Goal: Task Accomplishment & Management: Complete application form

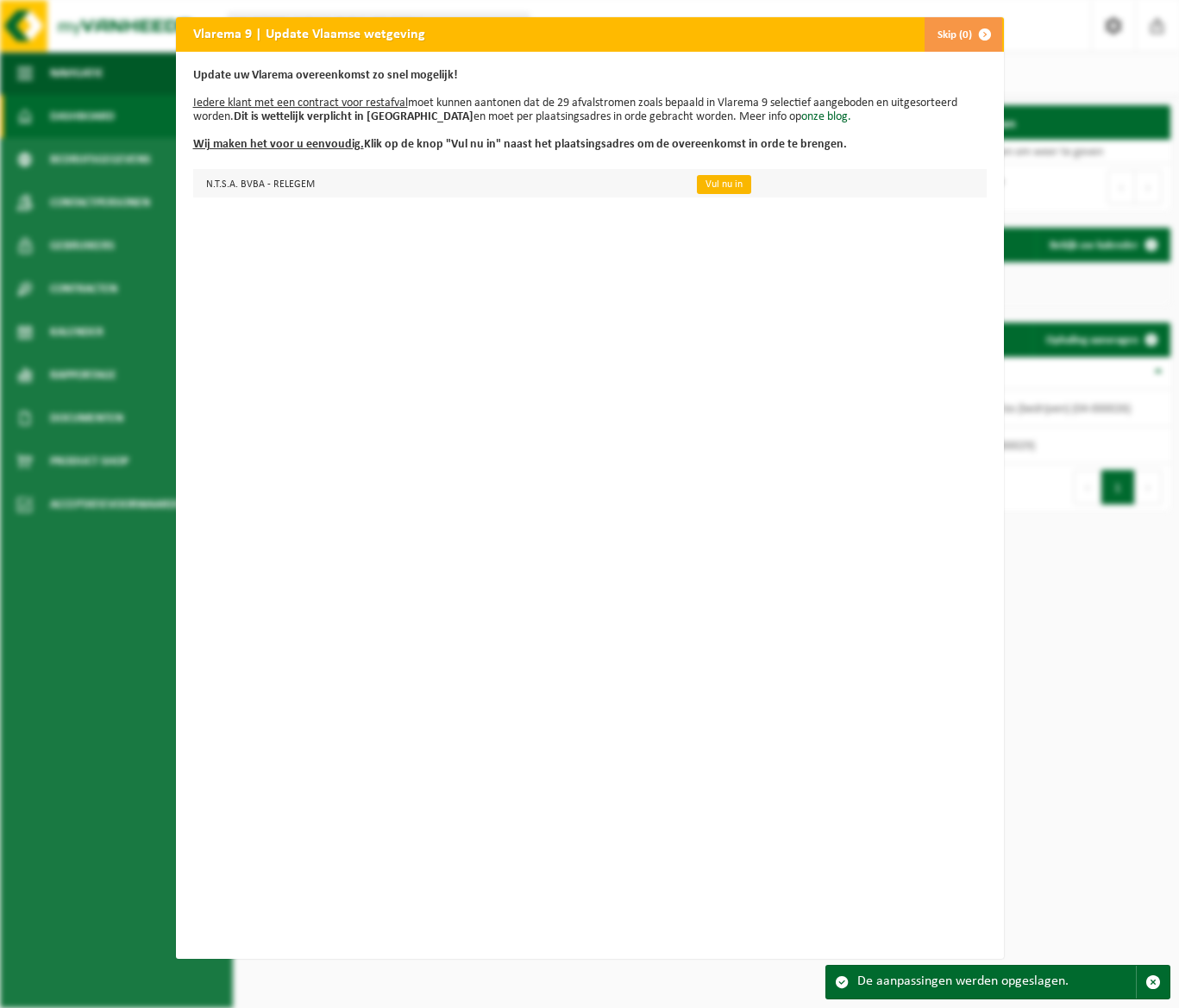
click at [698, 183] on link "Vul nu in" at bounding box center [725, 185] width 55 height 19
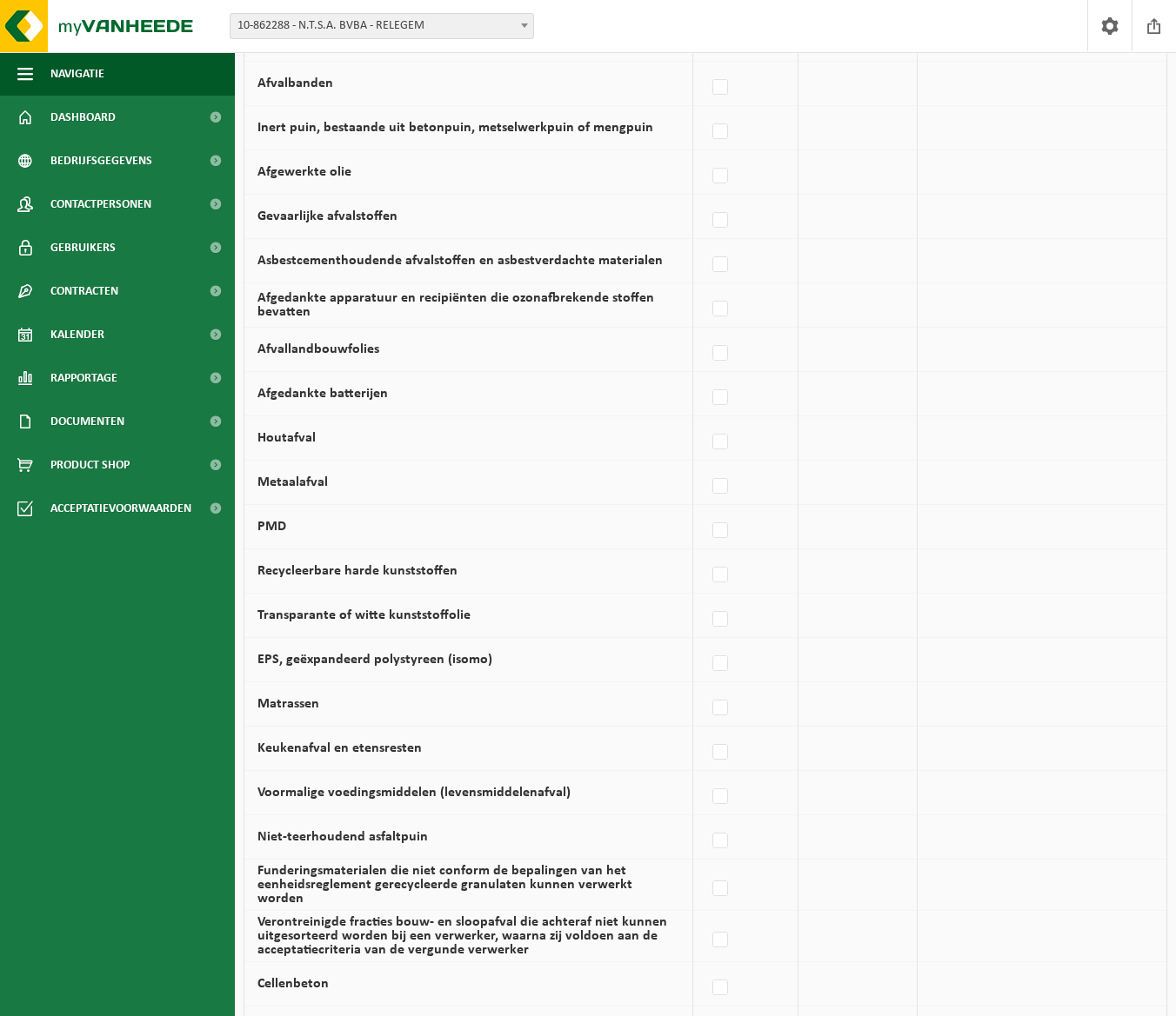
scroll to position [603, 0]
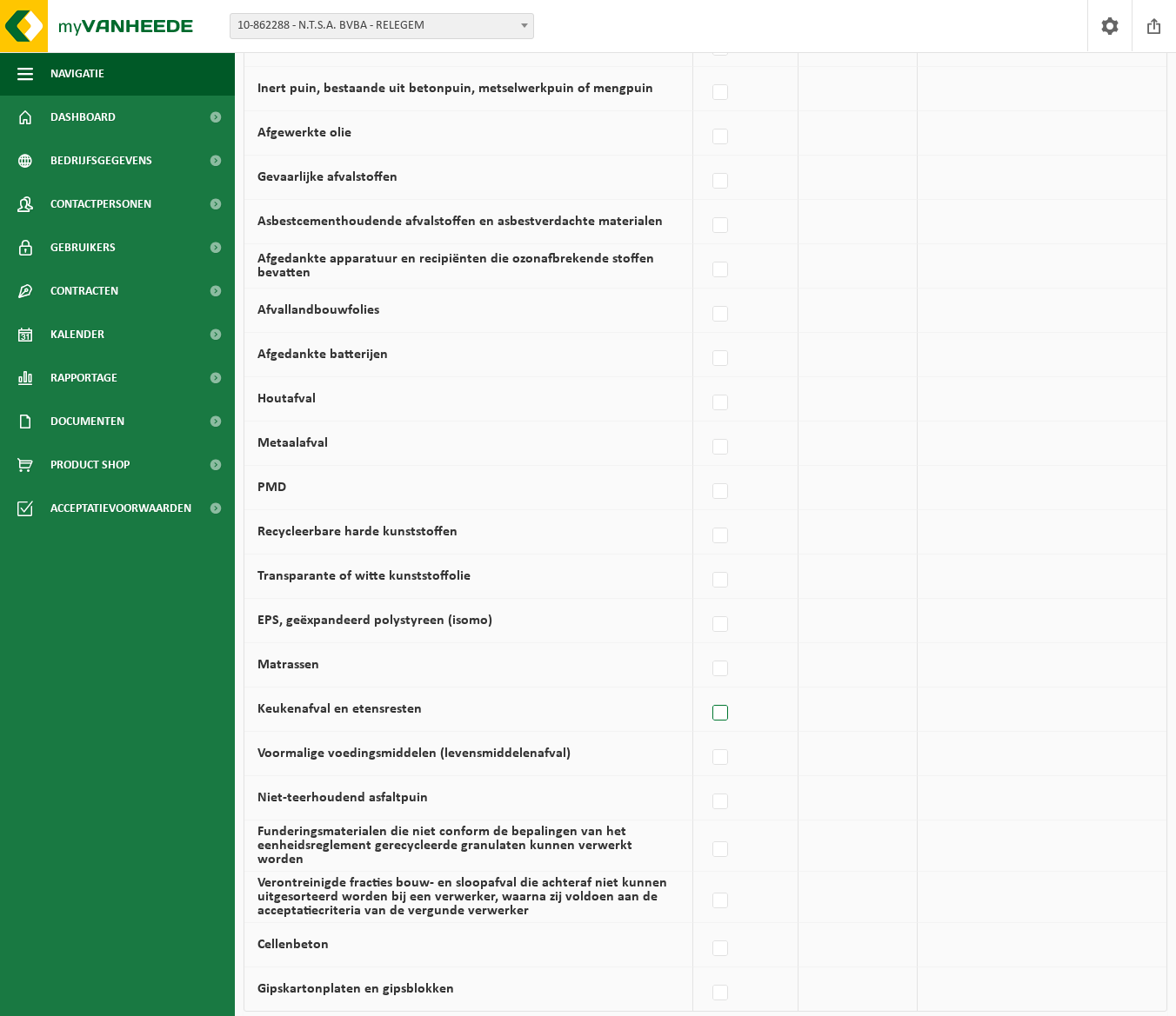
click at [719, 711] on label at bounding box center [721, 713] width 25 height 26
click at [706, 693] on input "Keukenafval en etensresten" at bounding box center [705, 692] width 1 height 1
checkbox input "true"
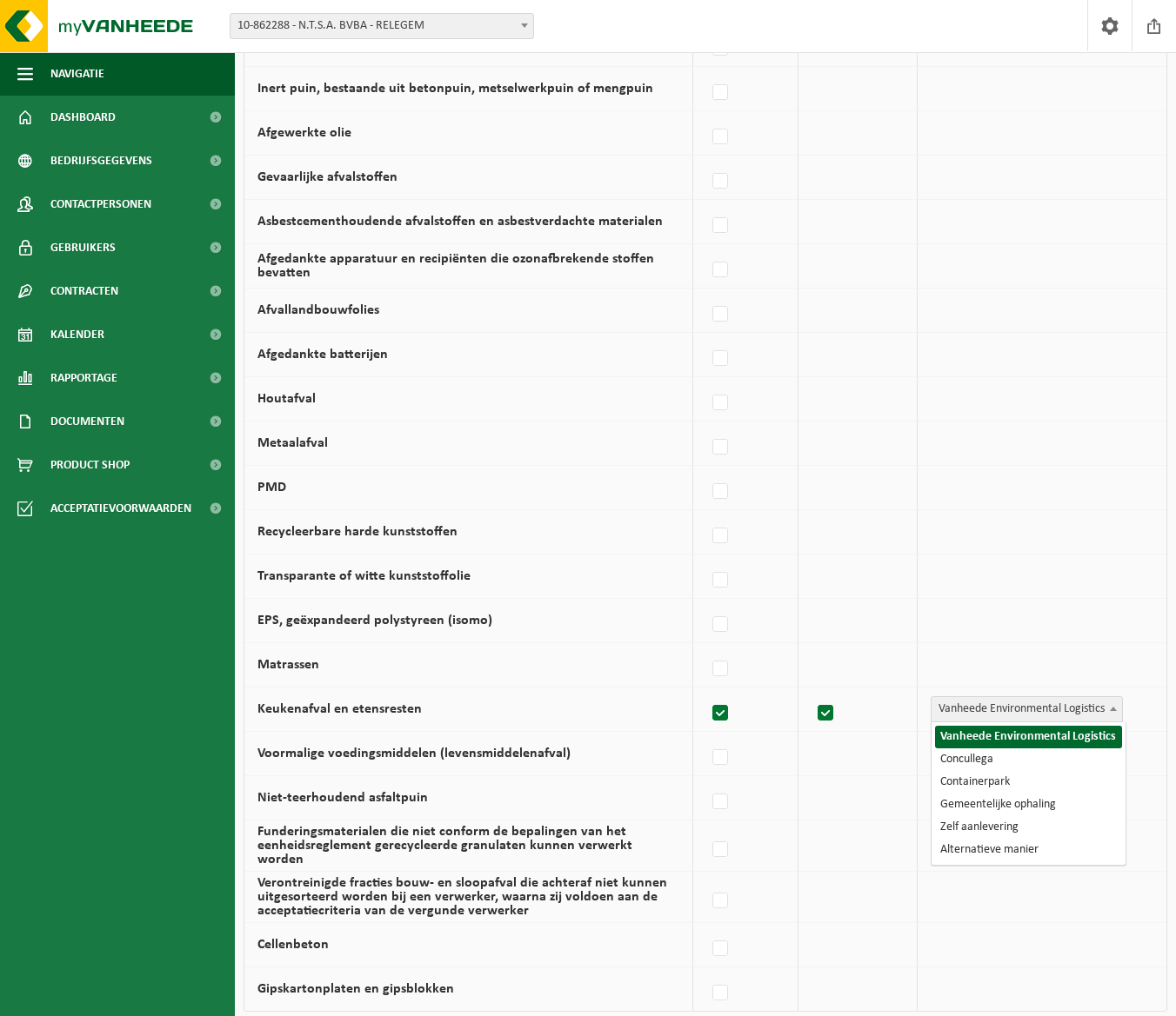
click at [1086, 713] on span "Vanheede Environmental Logistics" at bounding box center [1027, 710] width 190 height 25
click at [723, 714] on label at bounding box center [721, 713] width 25 height 26
click at [706, 693] on input "Keukenafval en etensresten" at bounding box center [705, 692] width 1 height 1
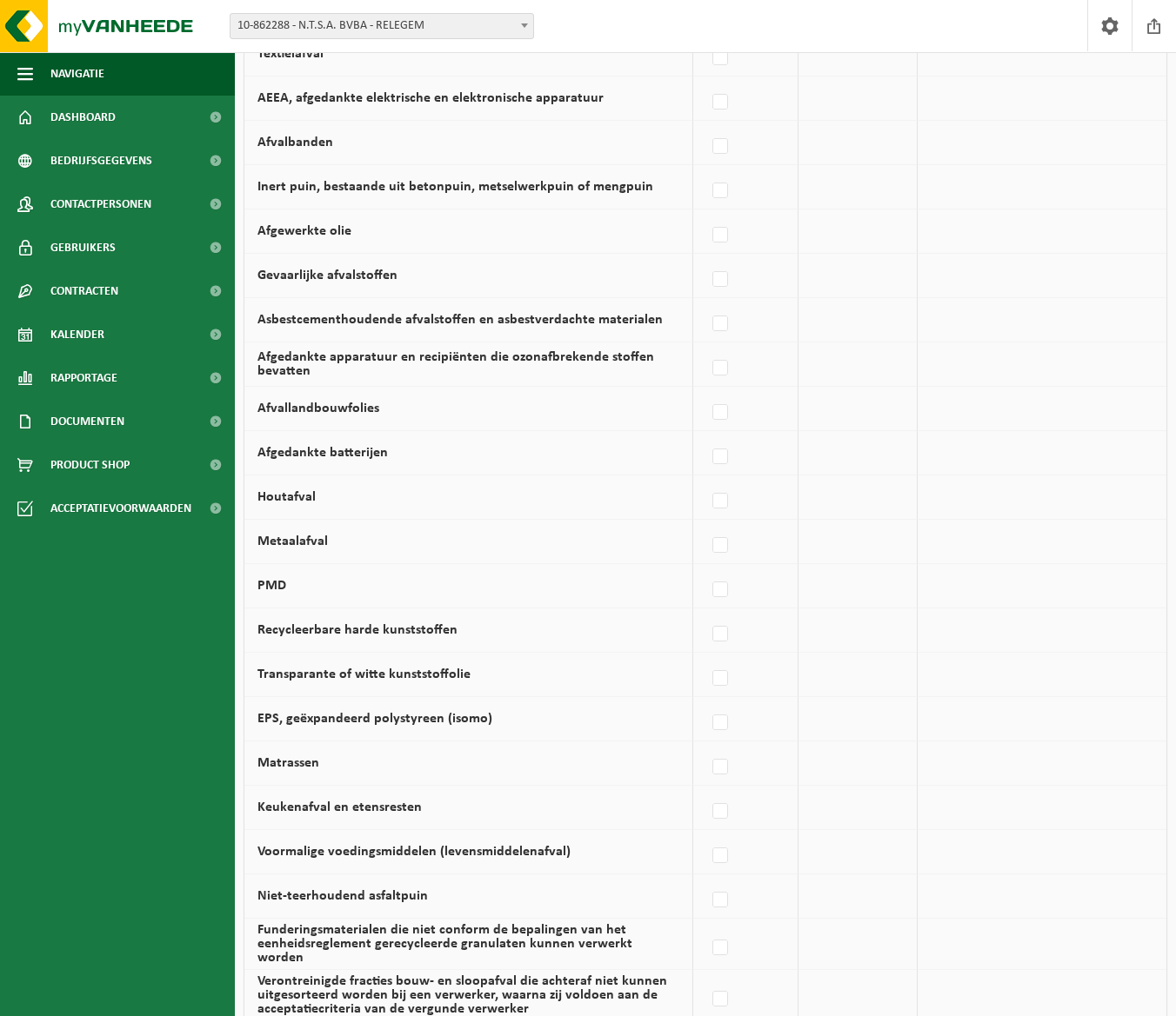
scroll to position [602, 0]
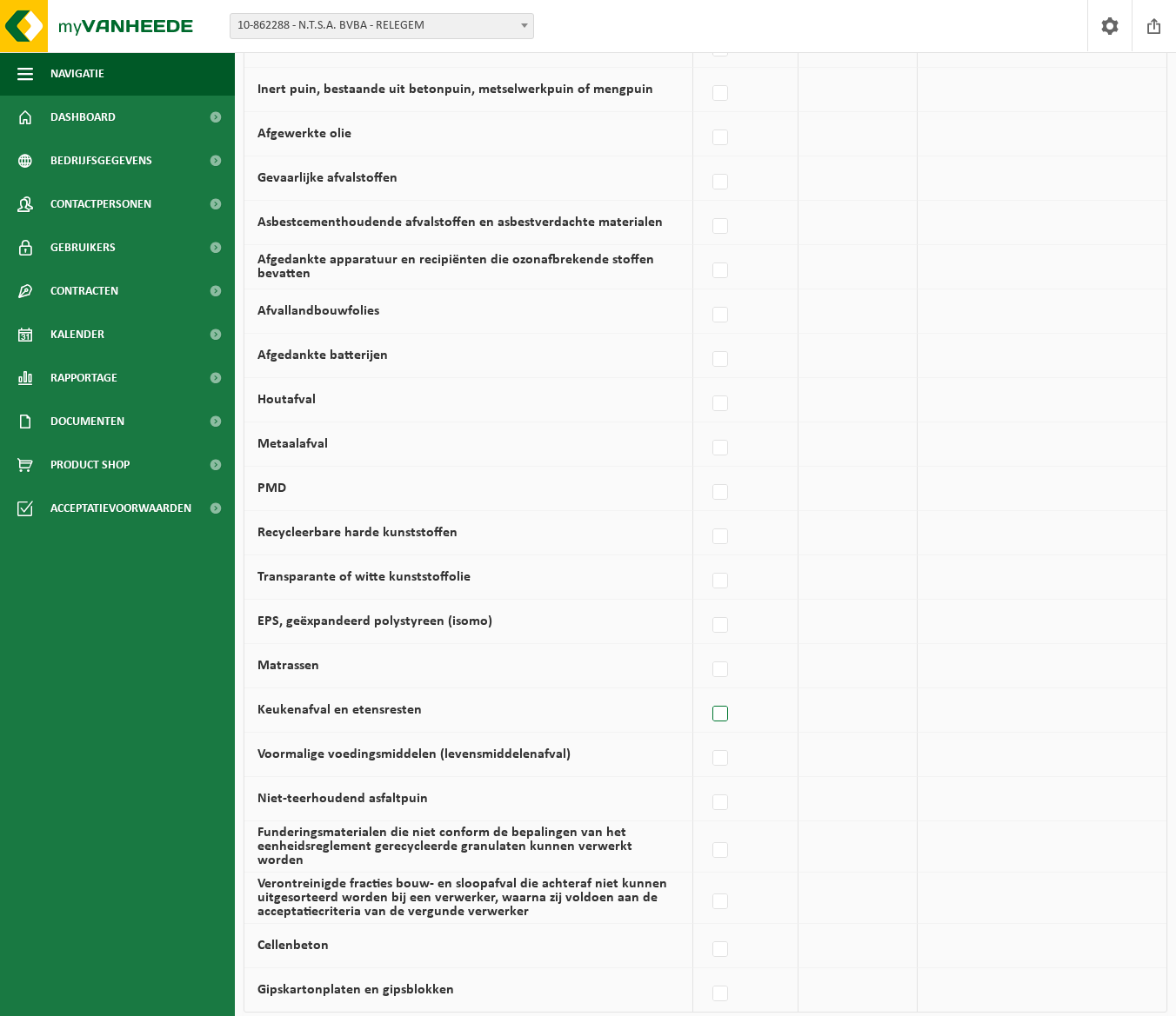
click at [723, 713] on label at bounding box center [721, 714] width 25 height 26
click at [706, 693] on input "Keukenafval en etensresten" at bounding box center [705, 693] width 1 height 1
checkbox input "true"
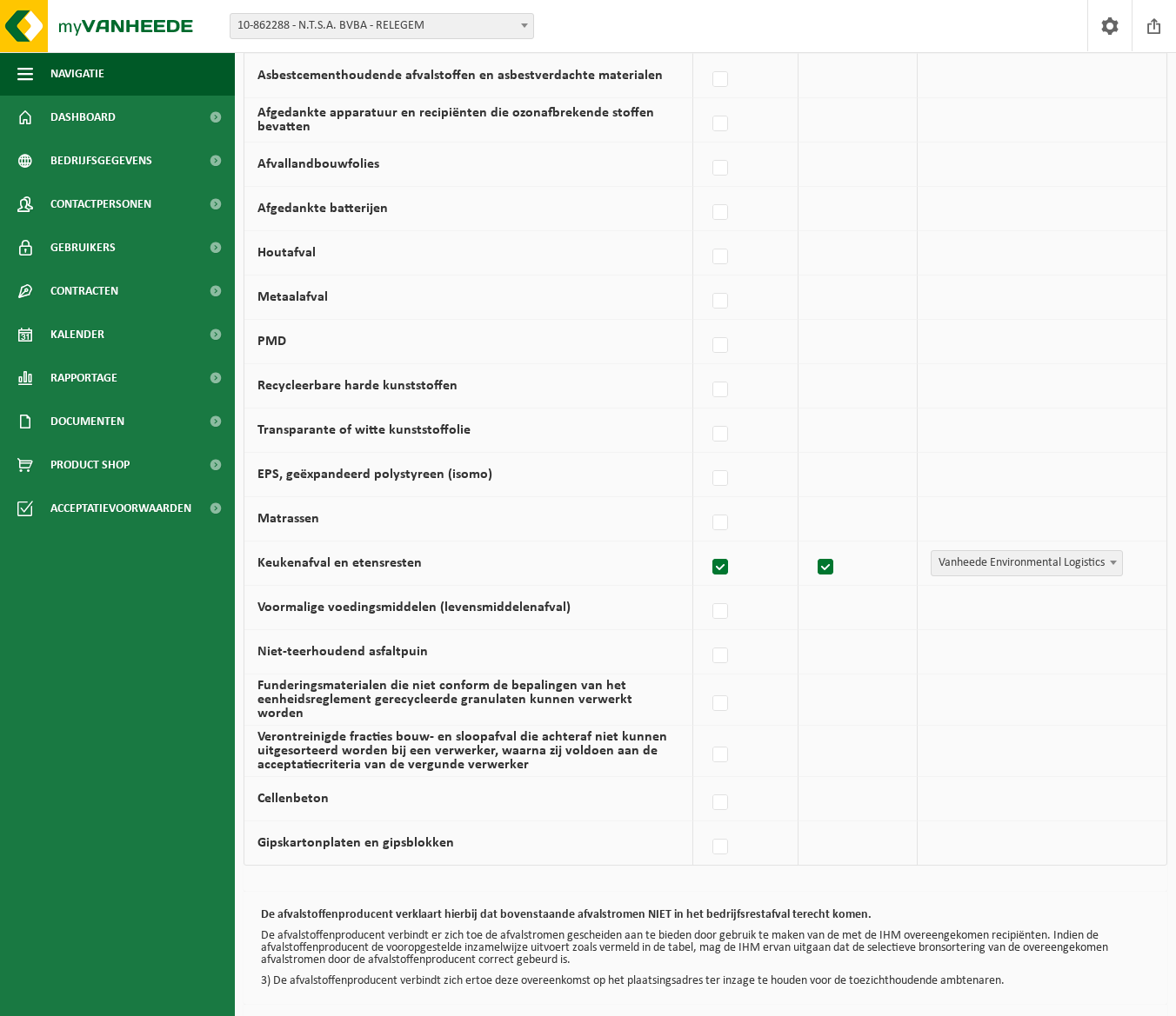
scroll to position [827, 0]
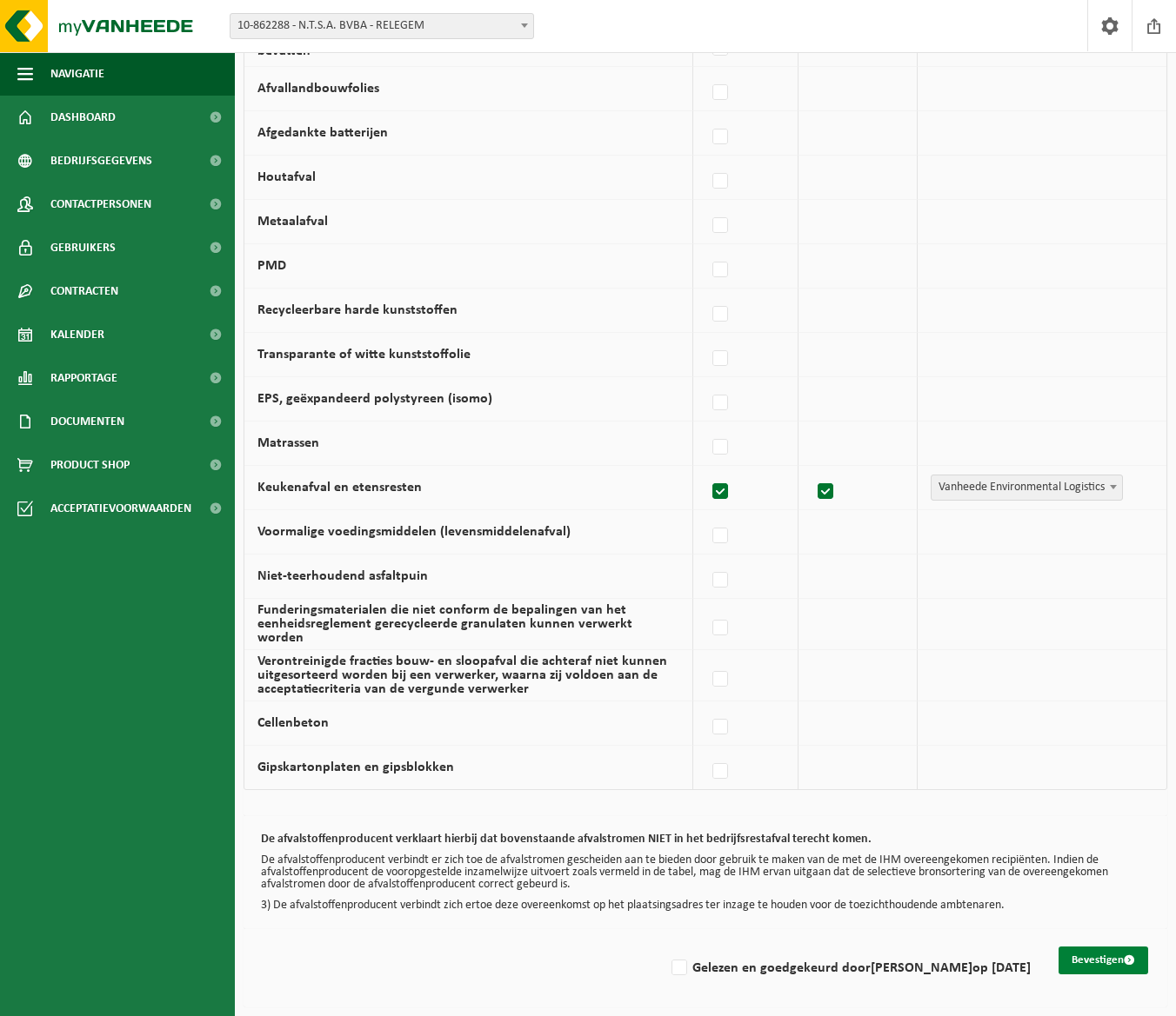
click at [1094, 949] on button "Bevestigen" at bounding box center [1103, 960] width 89 height 28
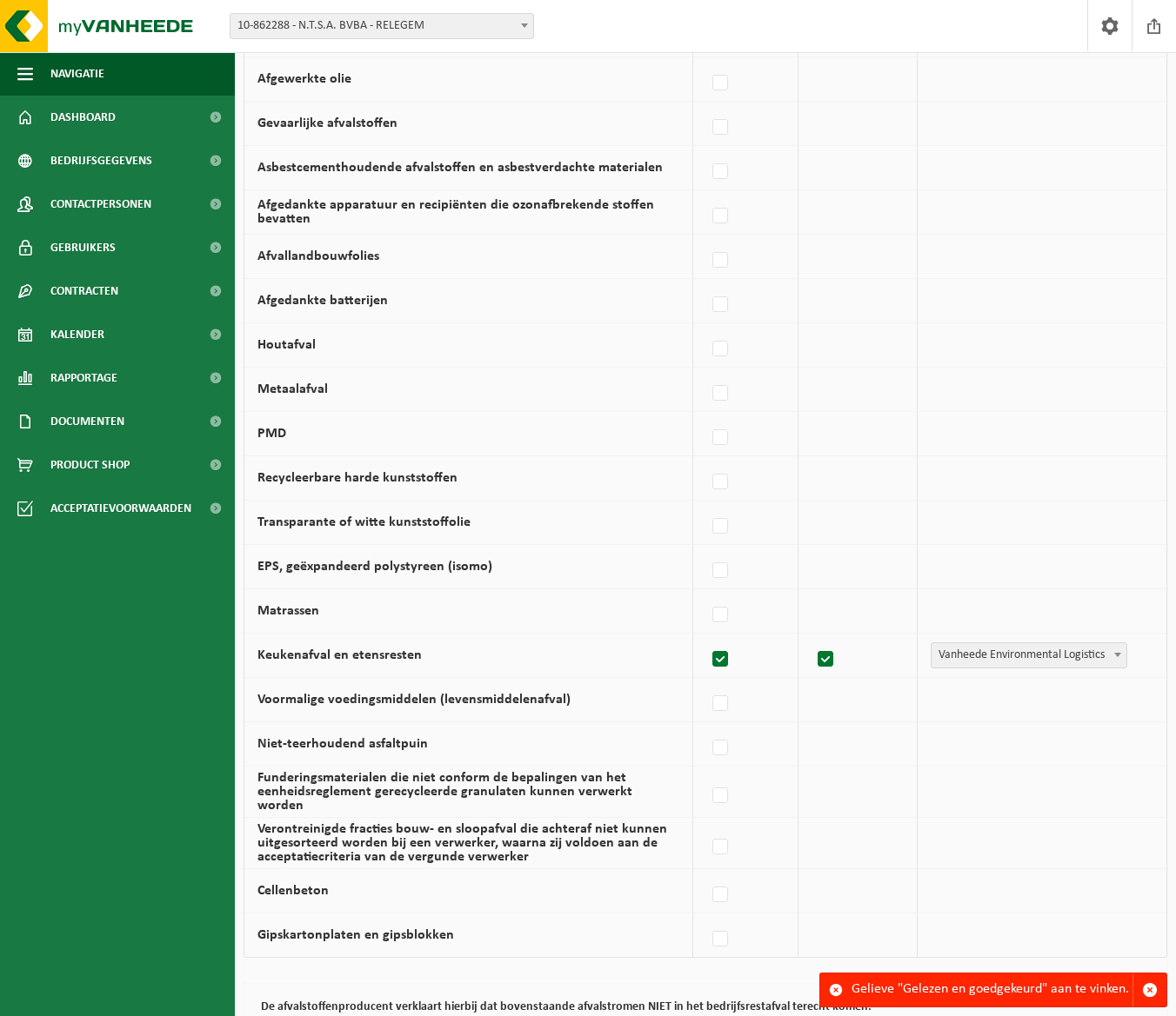
scroll to position [827, 0]
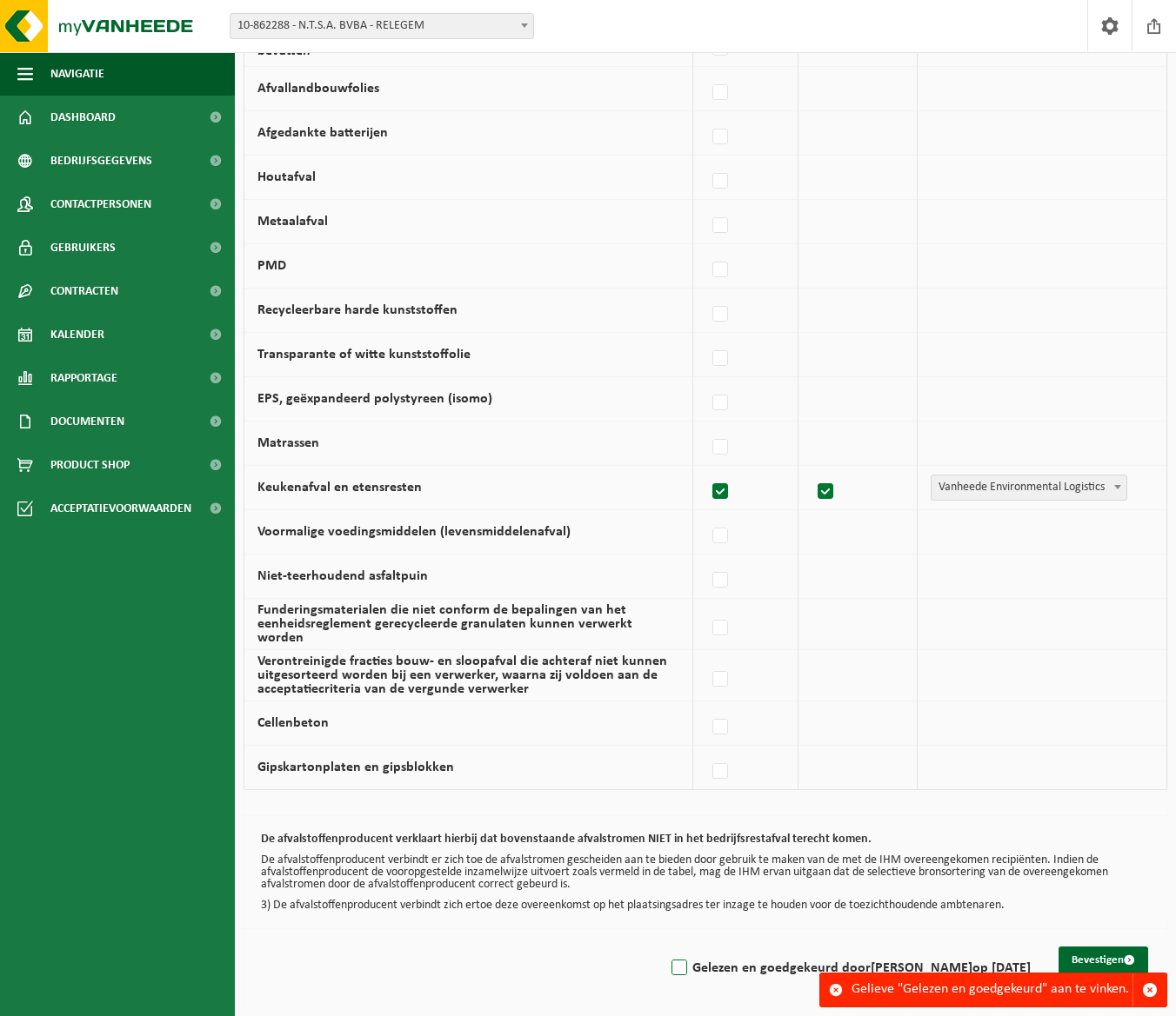
click at [668, 956] on label "Gelezen en goedgekeurd door ISABELLE DASQUE op 13/08/25" at bounding box center [849, 967] width 363 height 26
click at [664, 947] on input "Gelezen en goedgekeurd door ISABELLE DASQUE op 13/08/25" at bounding box center [664, 946] width 1 height 1
checkbox input "true"
click at [1088, 951] on button "Bevestigen" at bounding box center [1103, 960] width 89 height 28
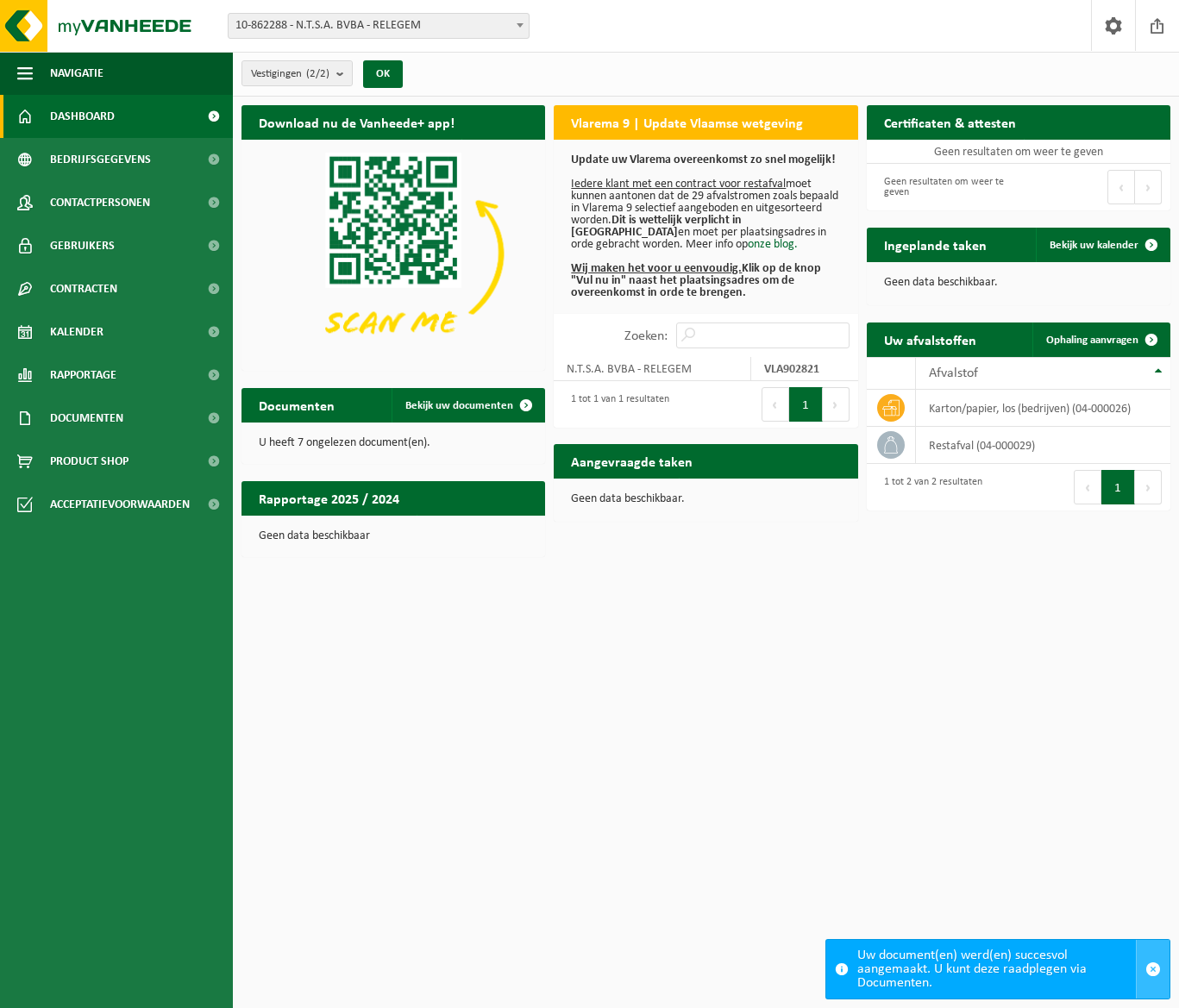
click at [1154, 971] on span "button" at bounding box center [1154, 969] width 15 height 15
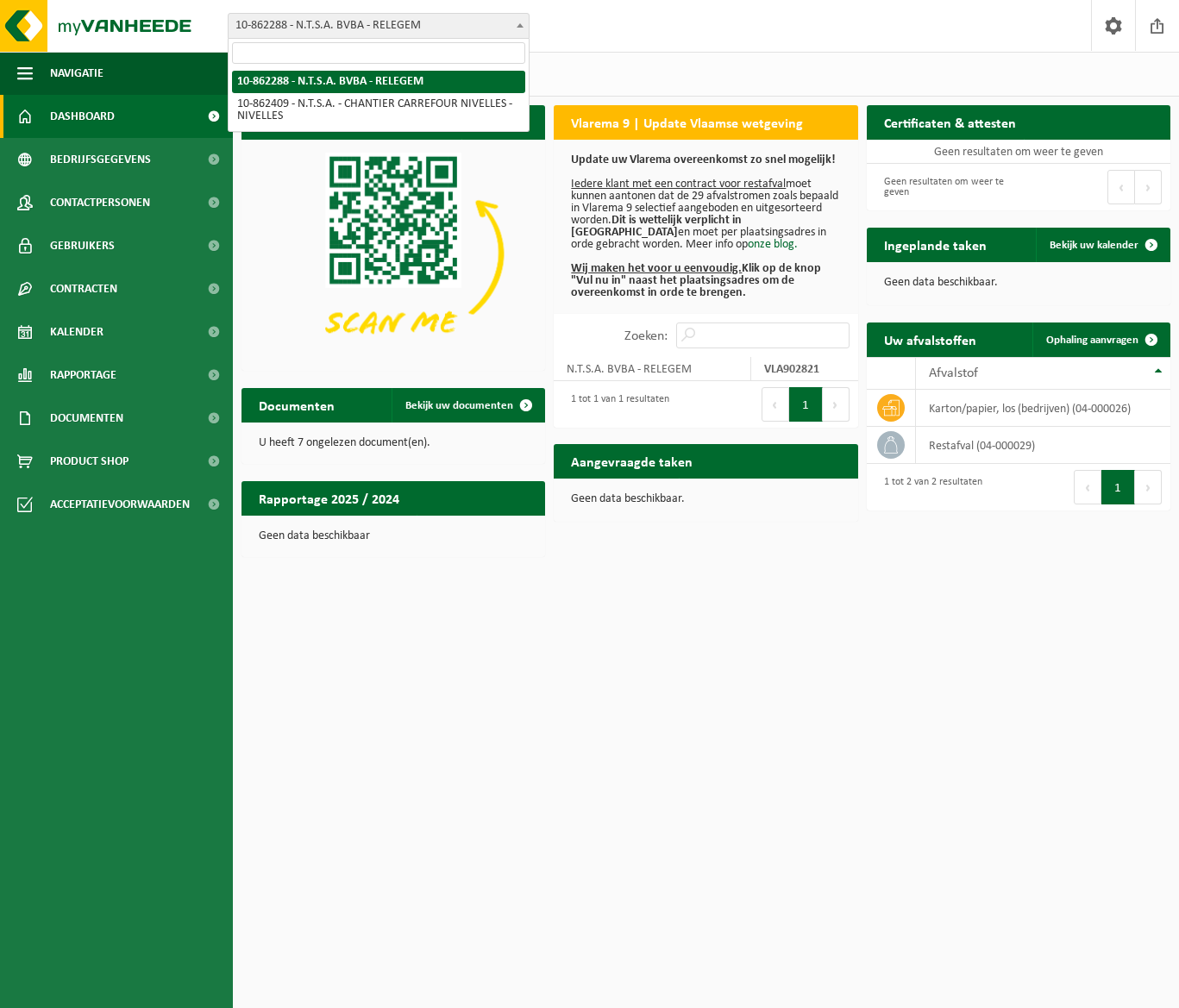
click at [521, 23] on span at bounding box center [520, 25] width 17 height 23
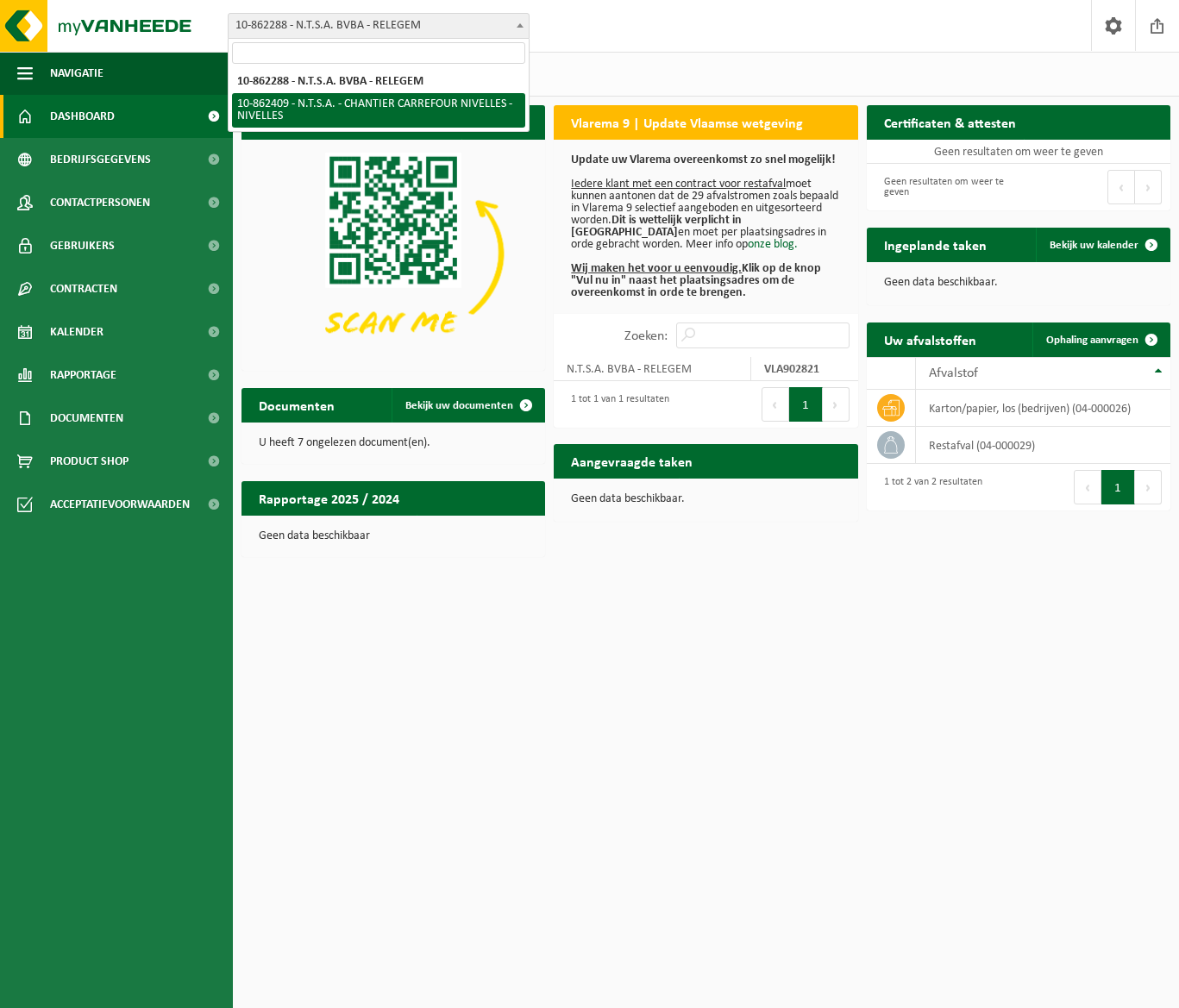
select select "101016"
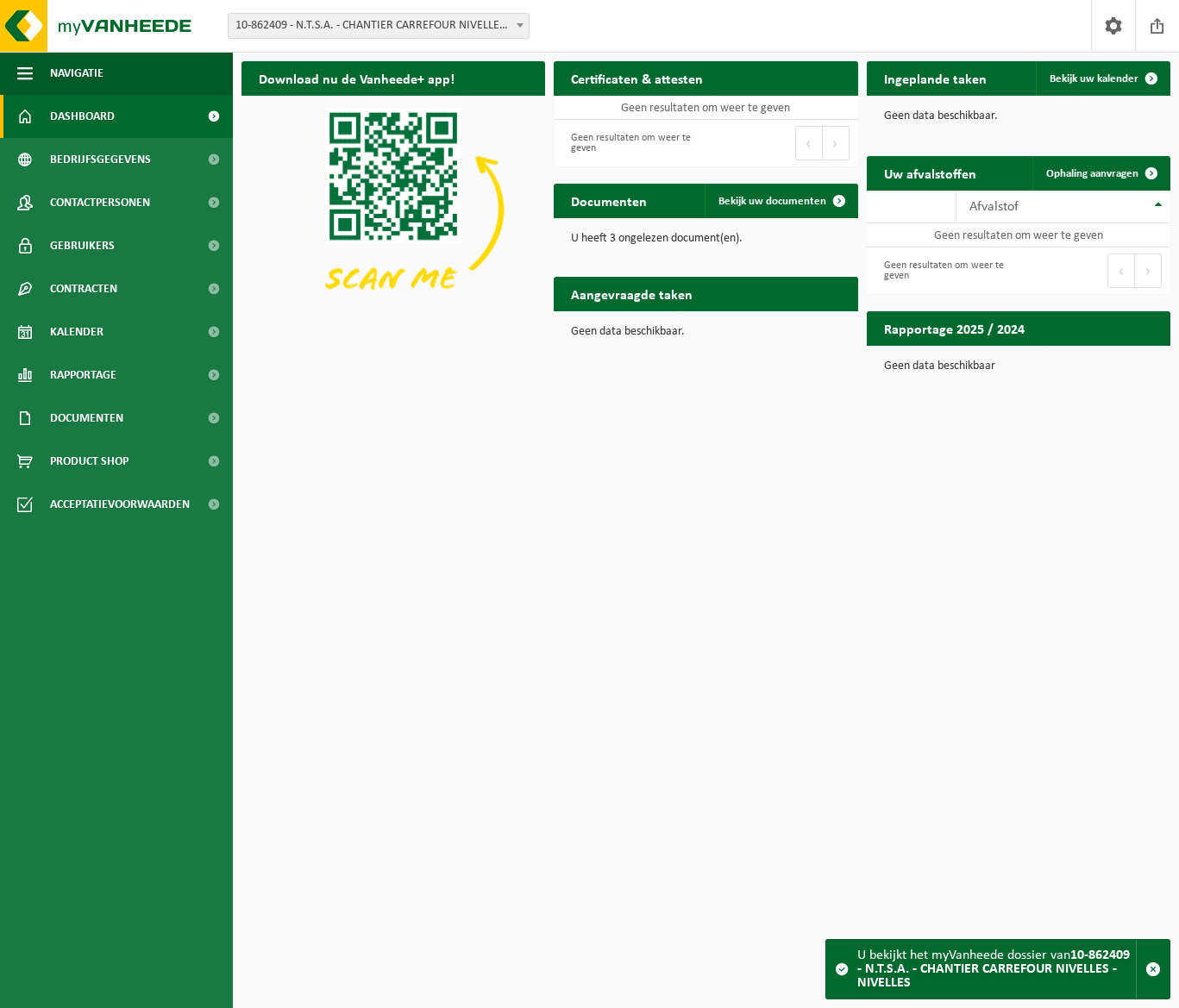
click at [515, 29] on span at bounding box center [520, 25] width 17 height 23
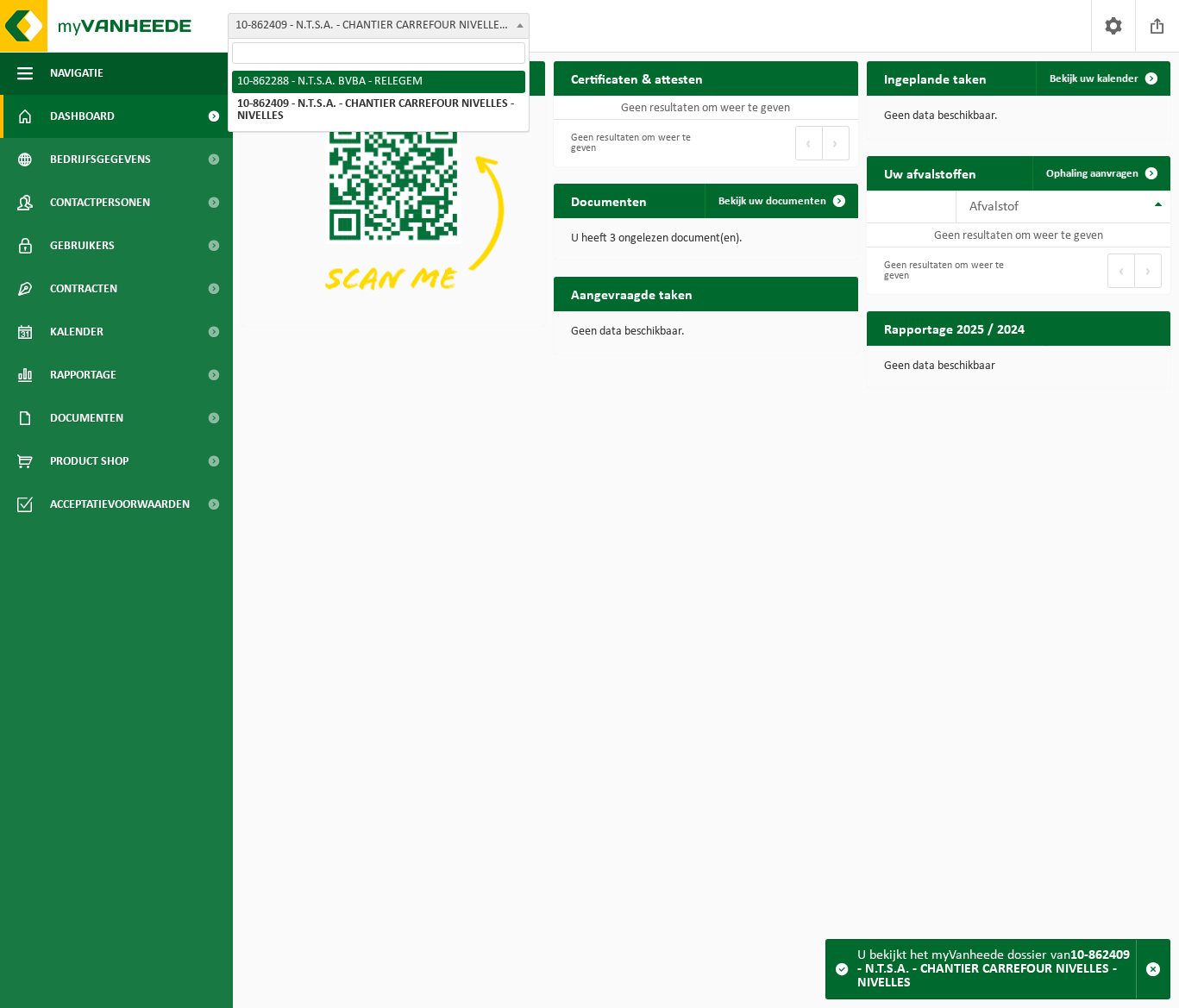
select select "100974"
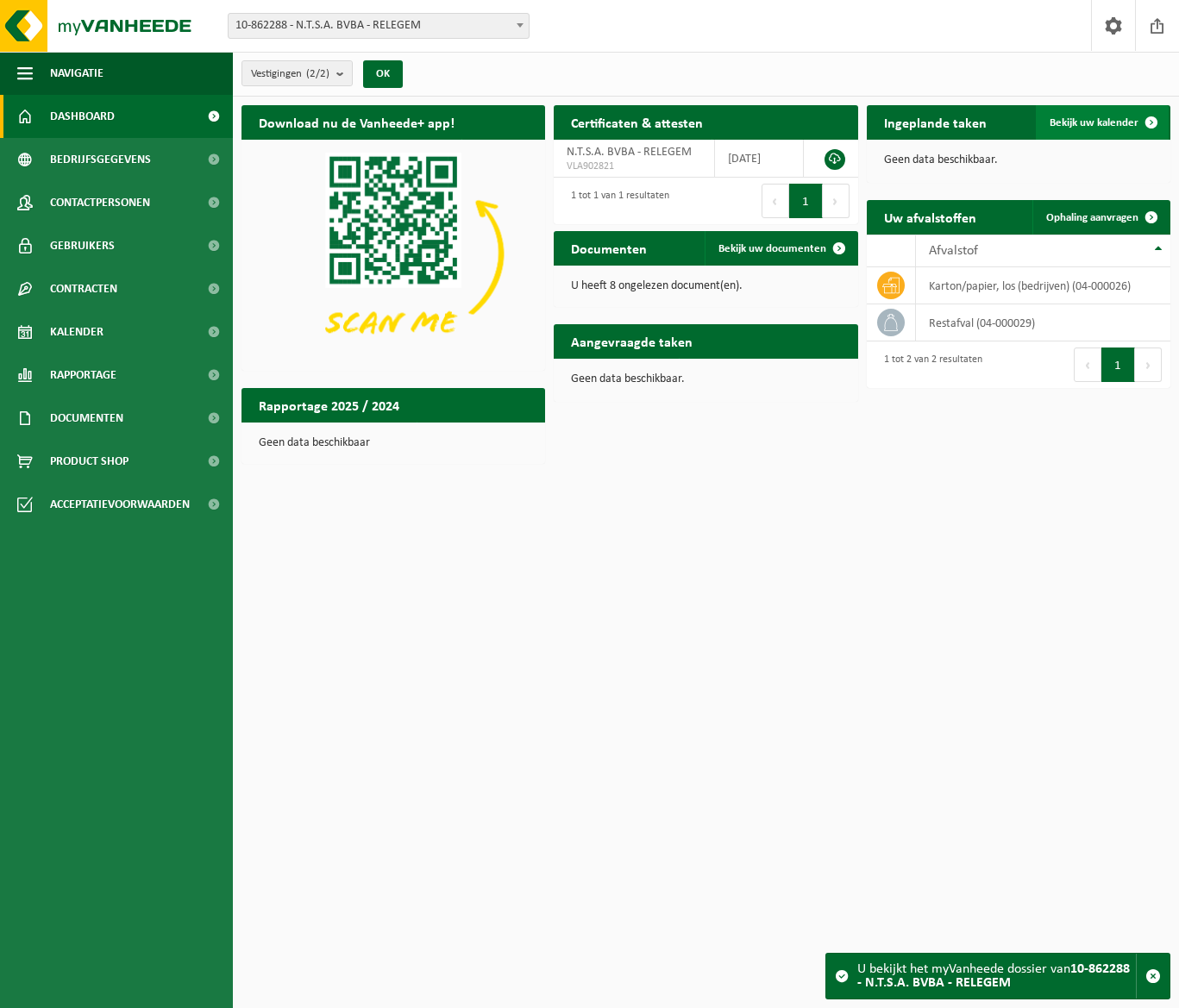
click at [1114, 117] on span "Bekijk uw kalender" at bounding box center [1094, 123] width 89 height 11
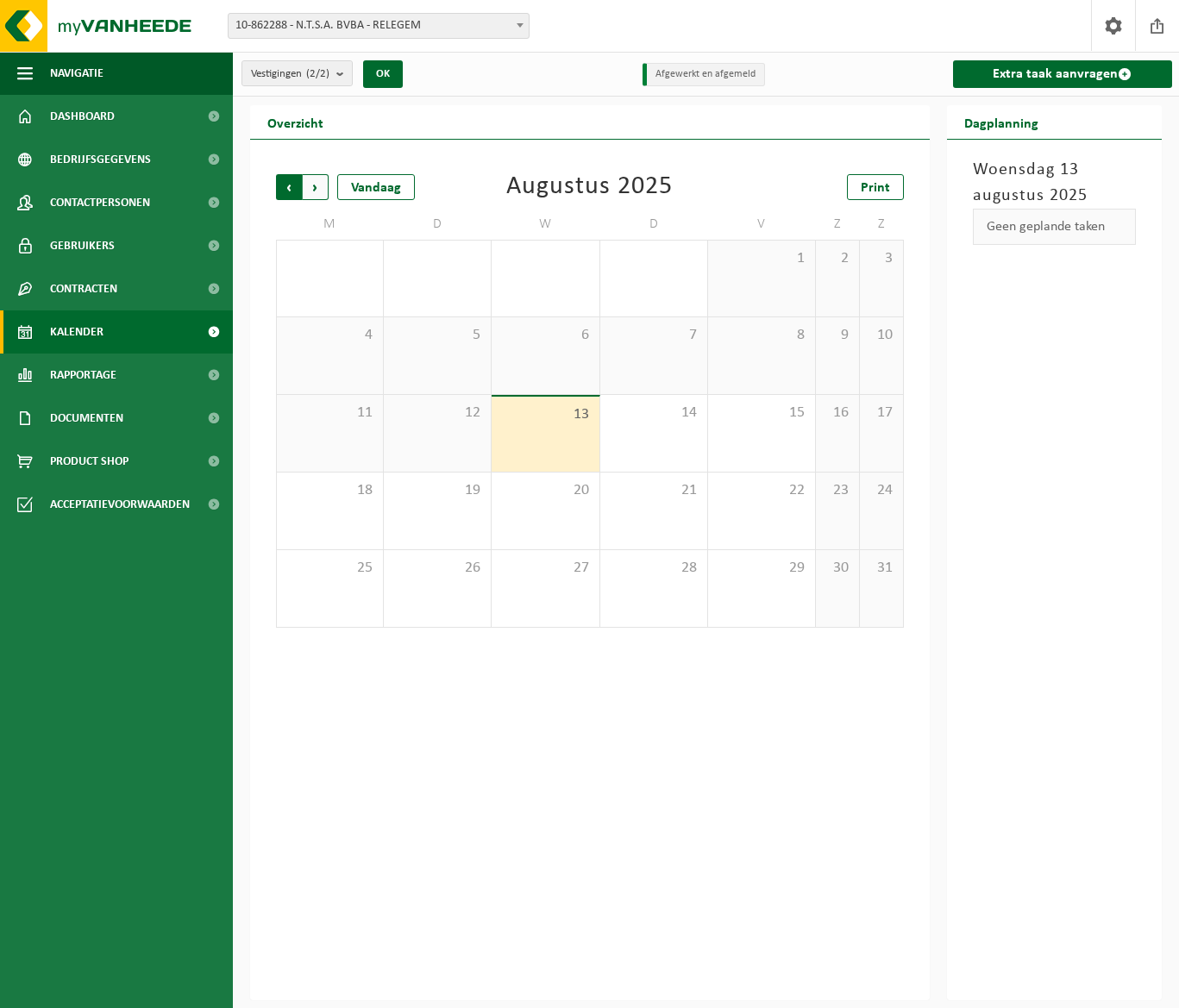
click at [321, 190] on span "Volgende" at bounding box center [315, 187] width 25 height 25
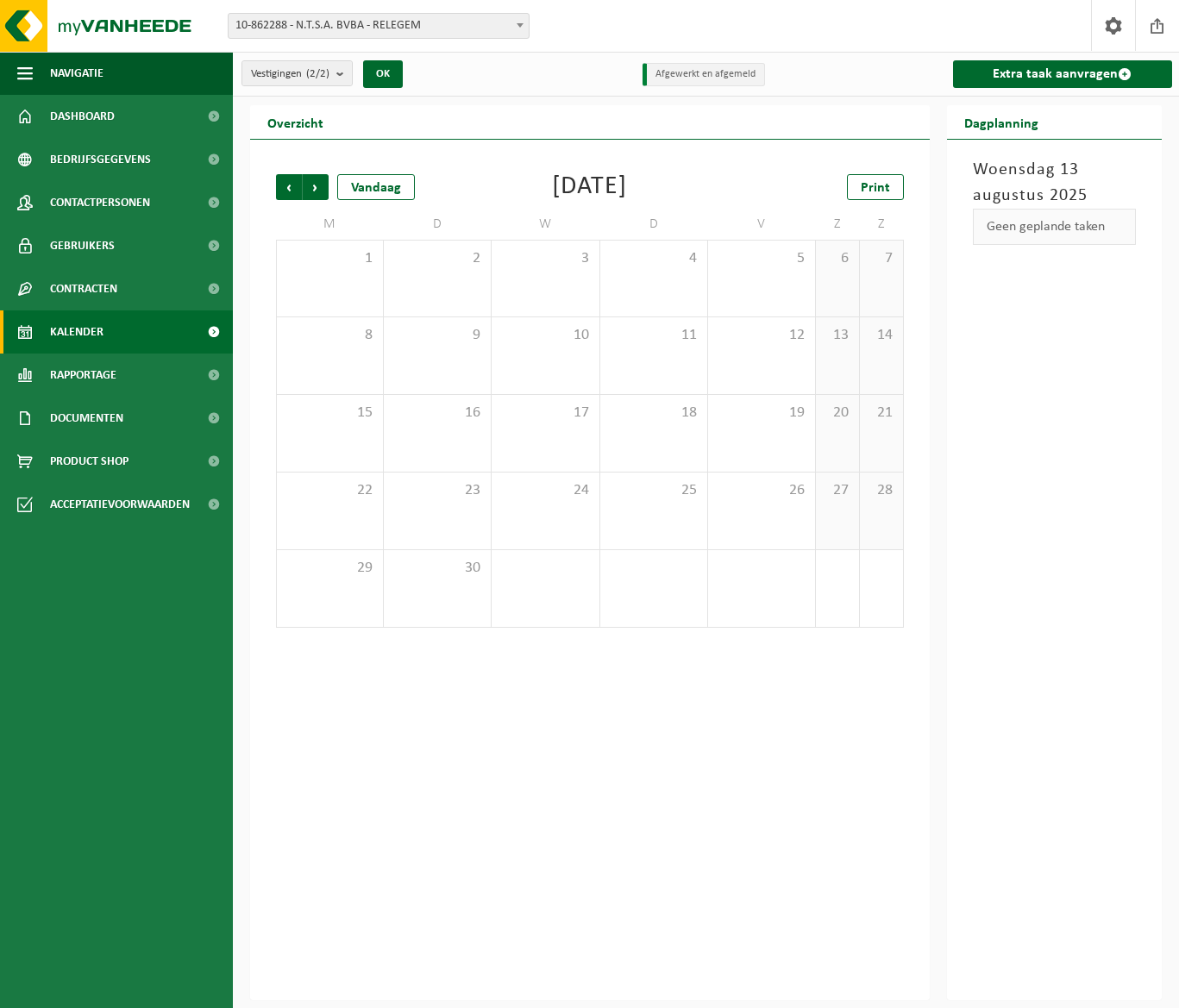
click at [321, 190] on span "Volgende" at bounding box center [315, 187] width 25 height 25
click at [110, 288] on span "Contracten" at bounding box center [83, 289] width 67 height 43
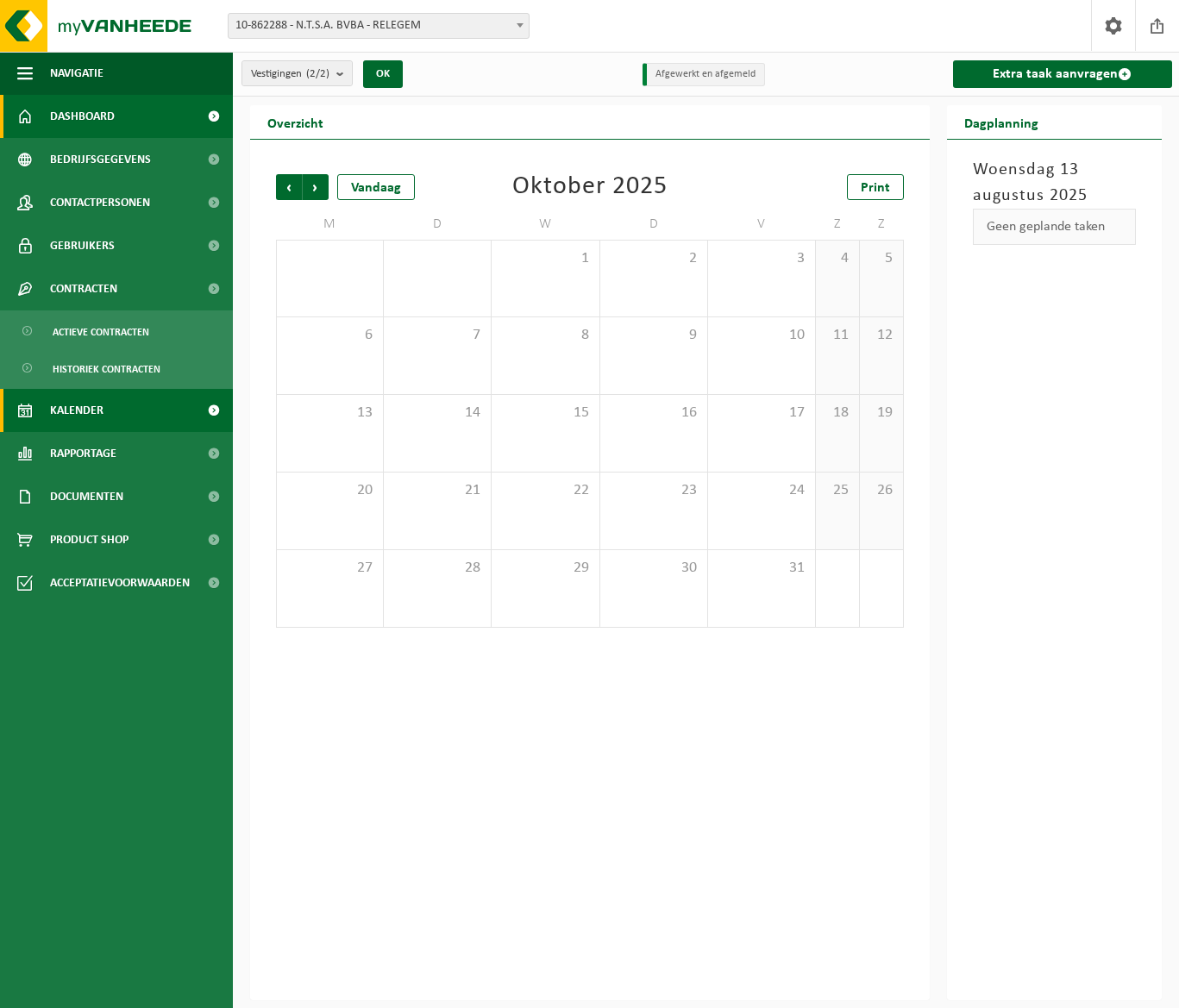
click at [78, 117] on span "Dashboard" at bounding box center [82, 117] width 65 height 43
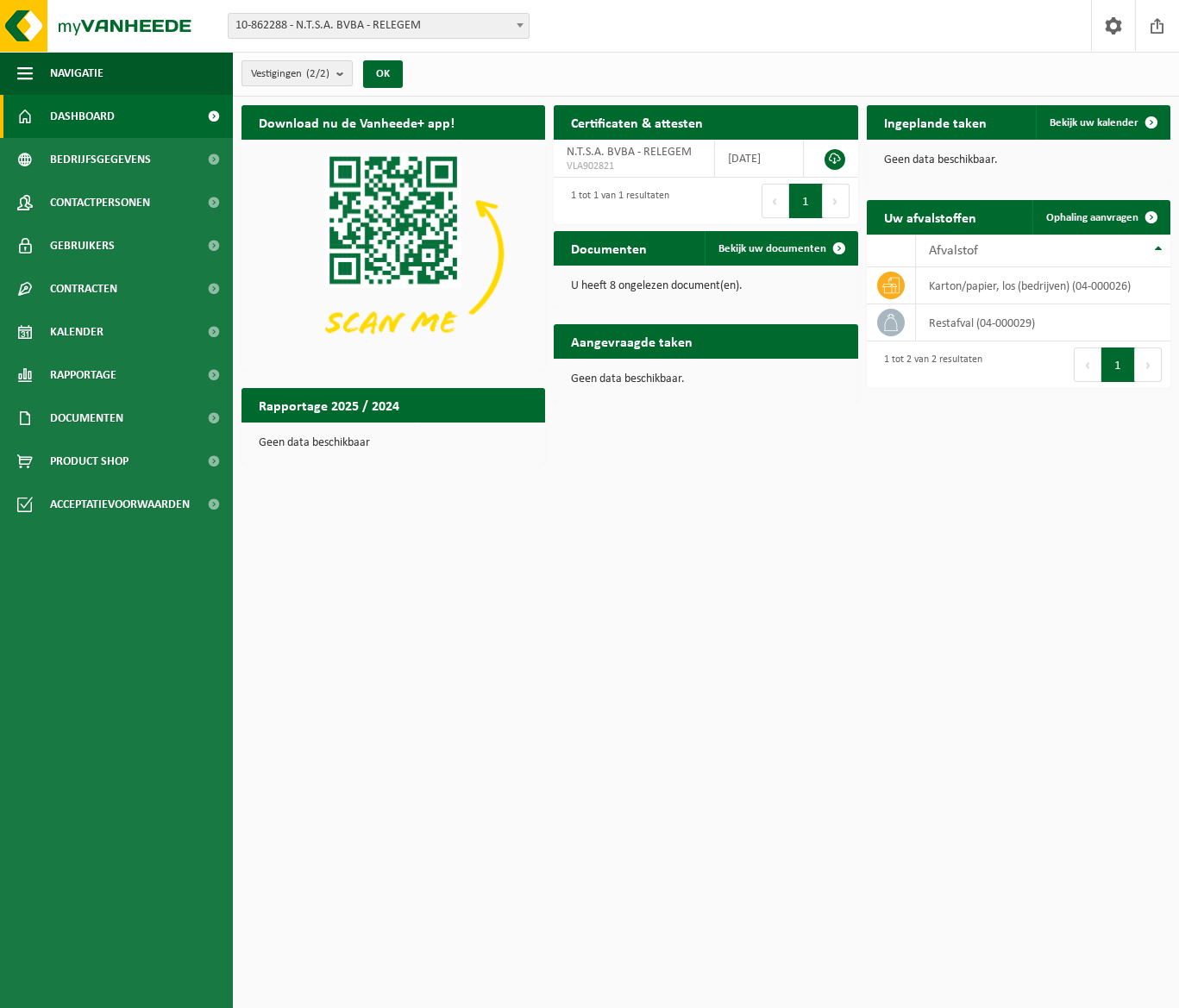
click at [334, 75] on button "Vestigingen (2/2)" at bounding box center [297, 73] width 111 height 25
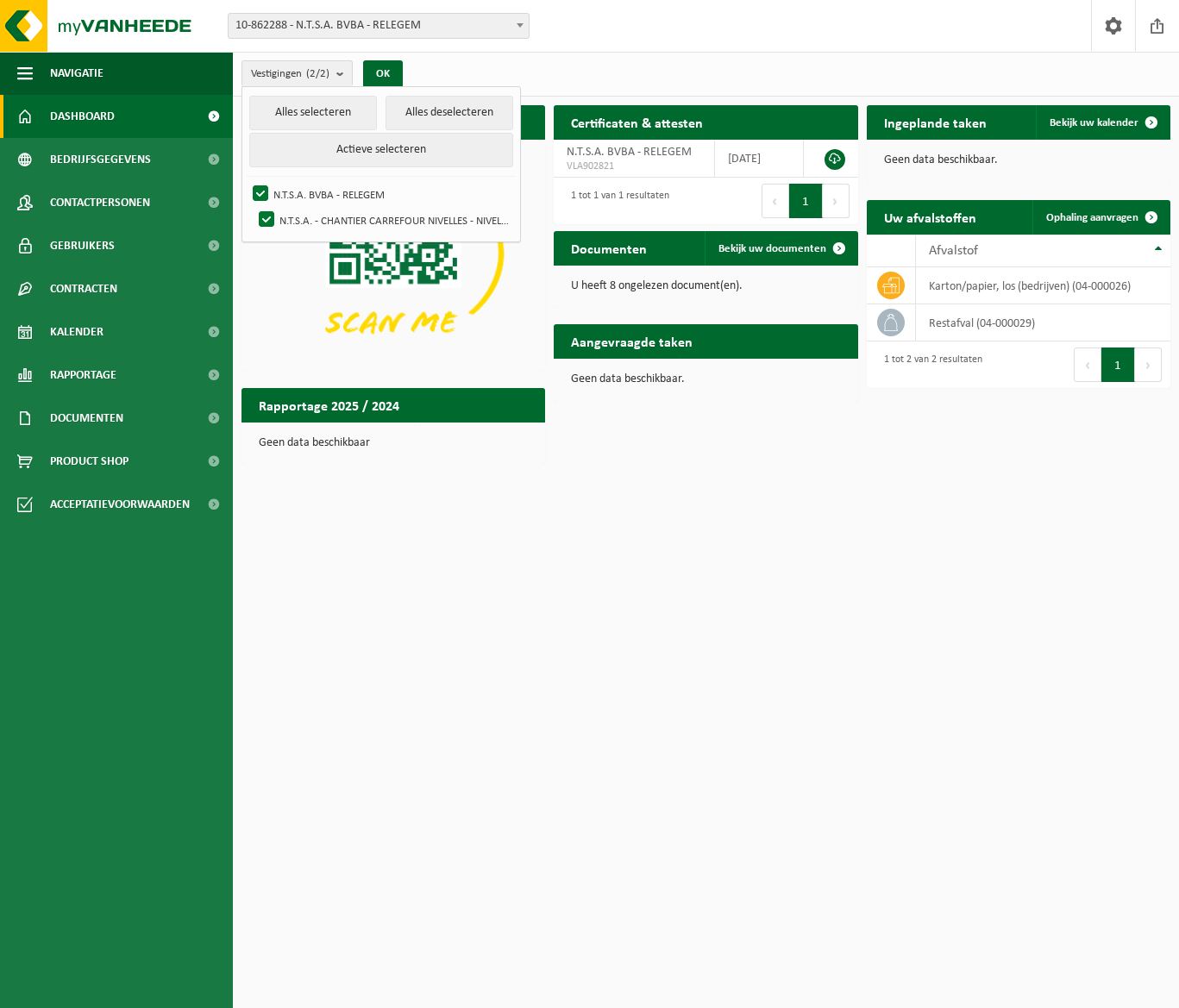
click at [832, 495] on html "Vestiging: 10-862288 - N.T.S.A. BVBA - RELEGEM 10-862409 - N.T.S.A. - CHANTIER …" at bounding box center [589, 504] width 1179 height 1008
click at [841, 239] on span at bounding box center [839, 248] width 35 height 35
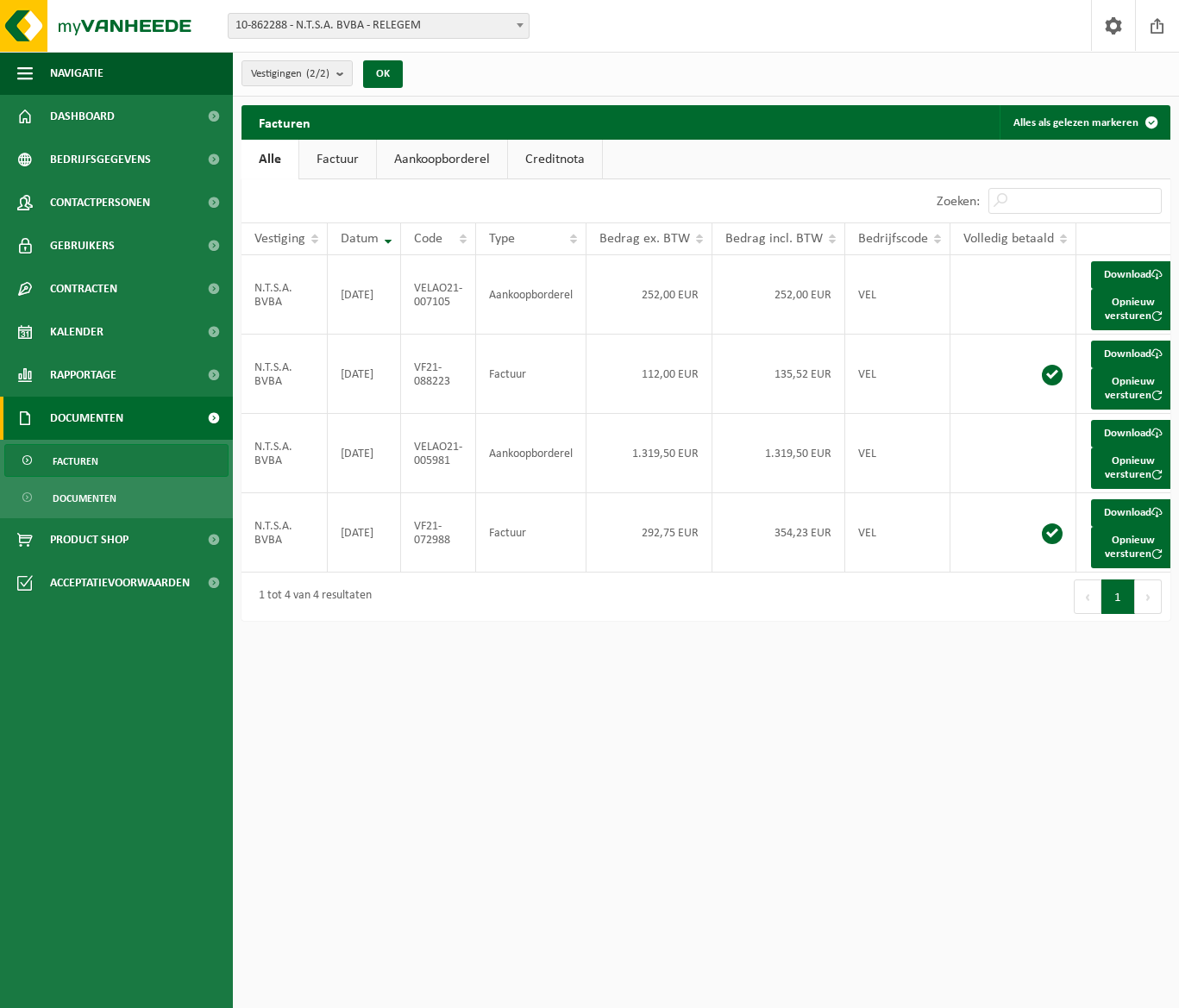
click at [425, 159] on link "Aankoopborderel" at bounding box center [442, 160] width 130 height 40
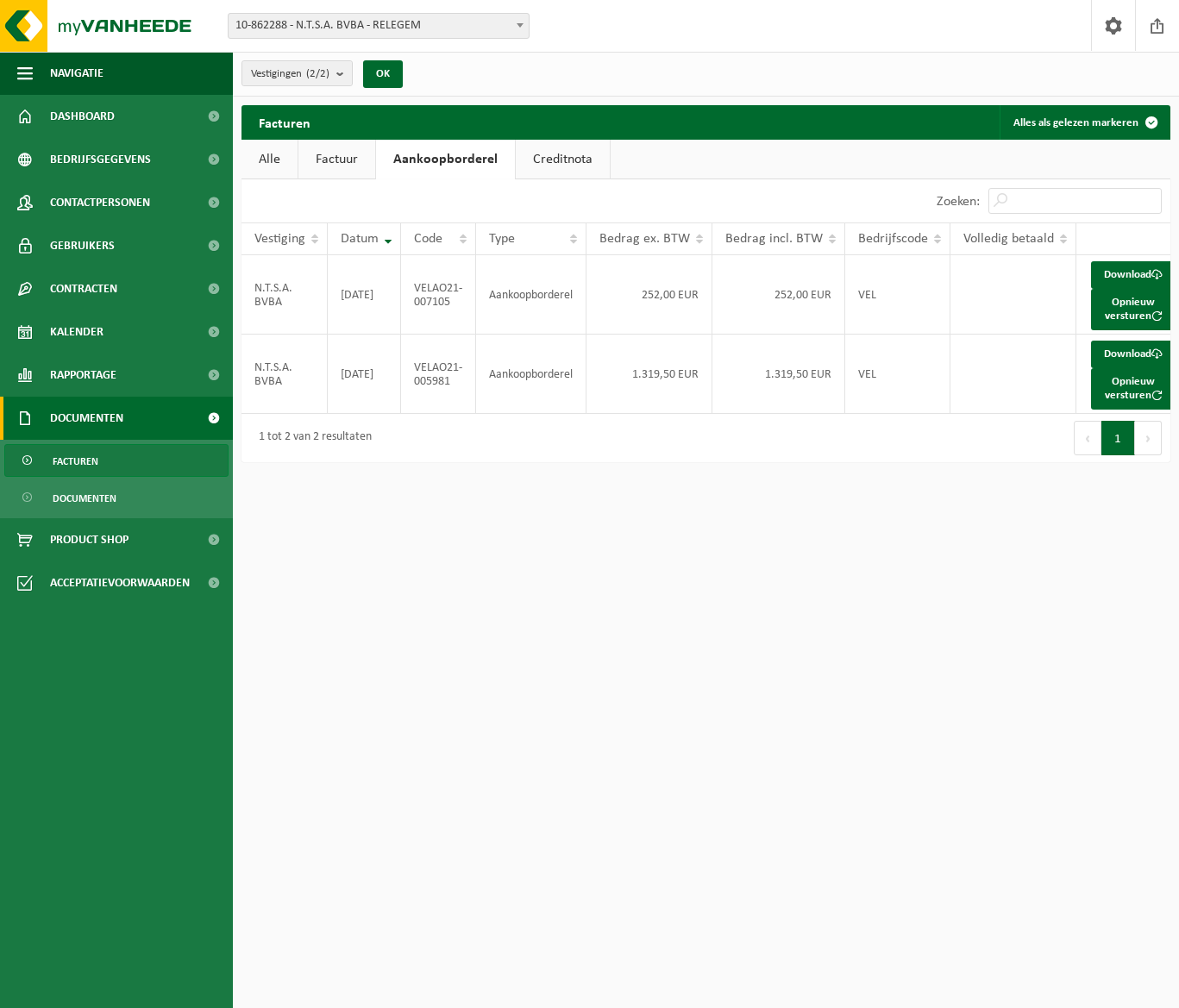
click at [547, 158] on link "Creditnota" at bounding box center [564, 160] width 94 height 40
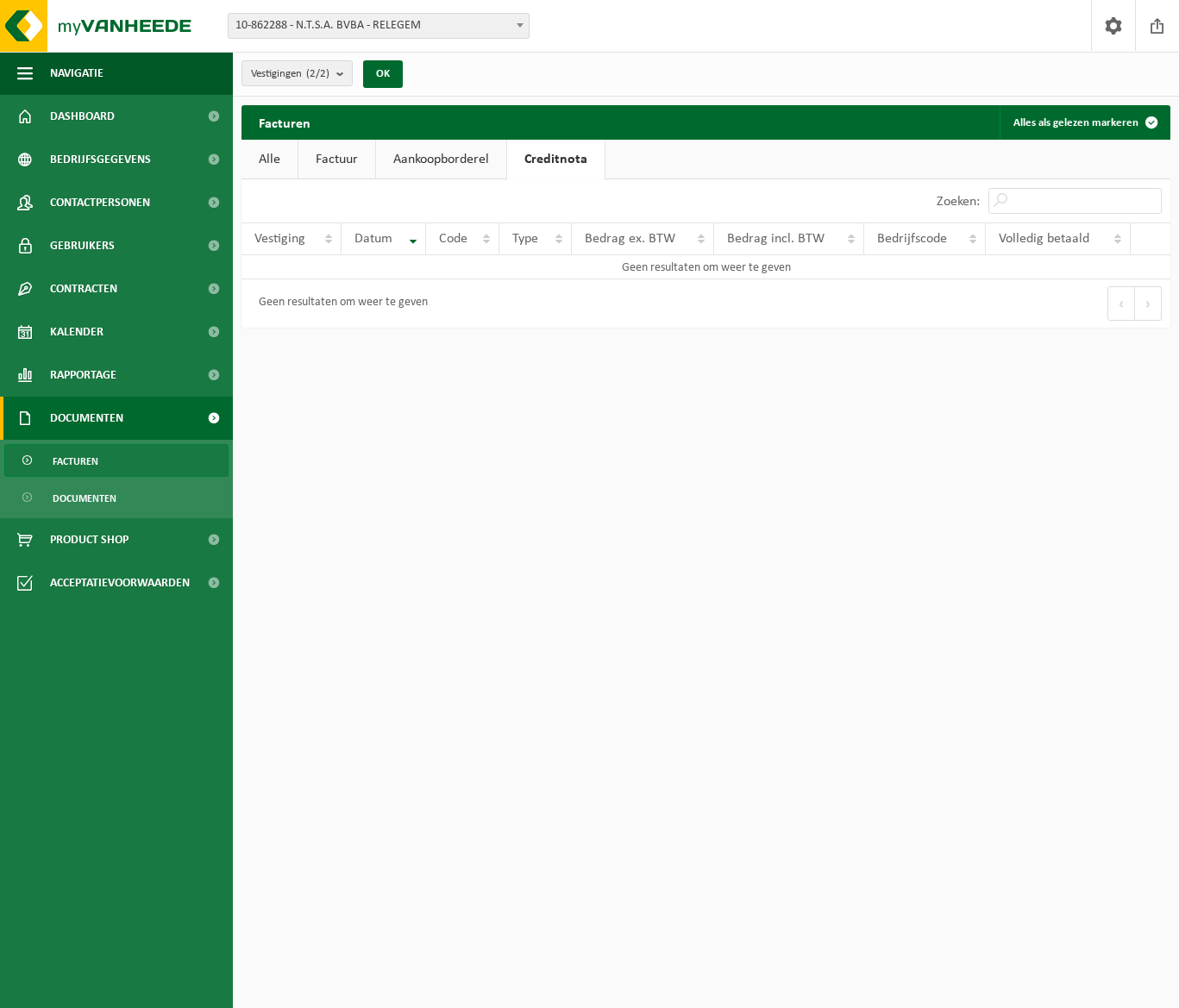
click at [332, 153] on link "Factuur" at bounding box center [336, 160] width 76 height 40
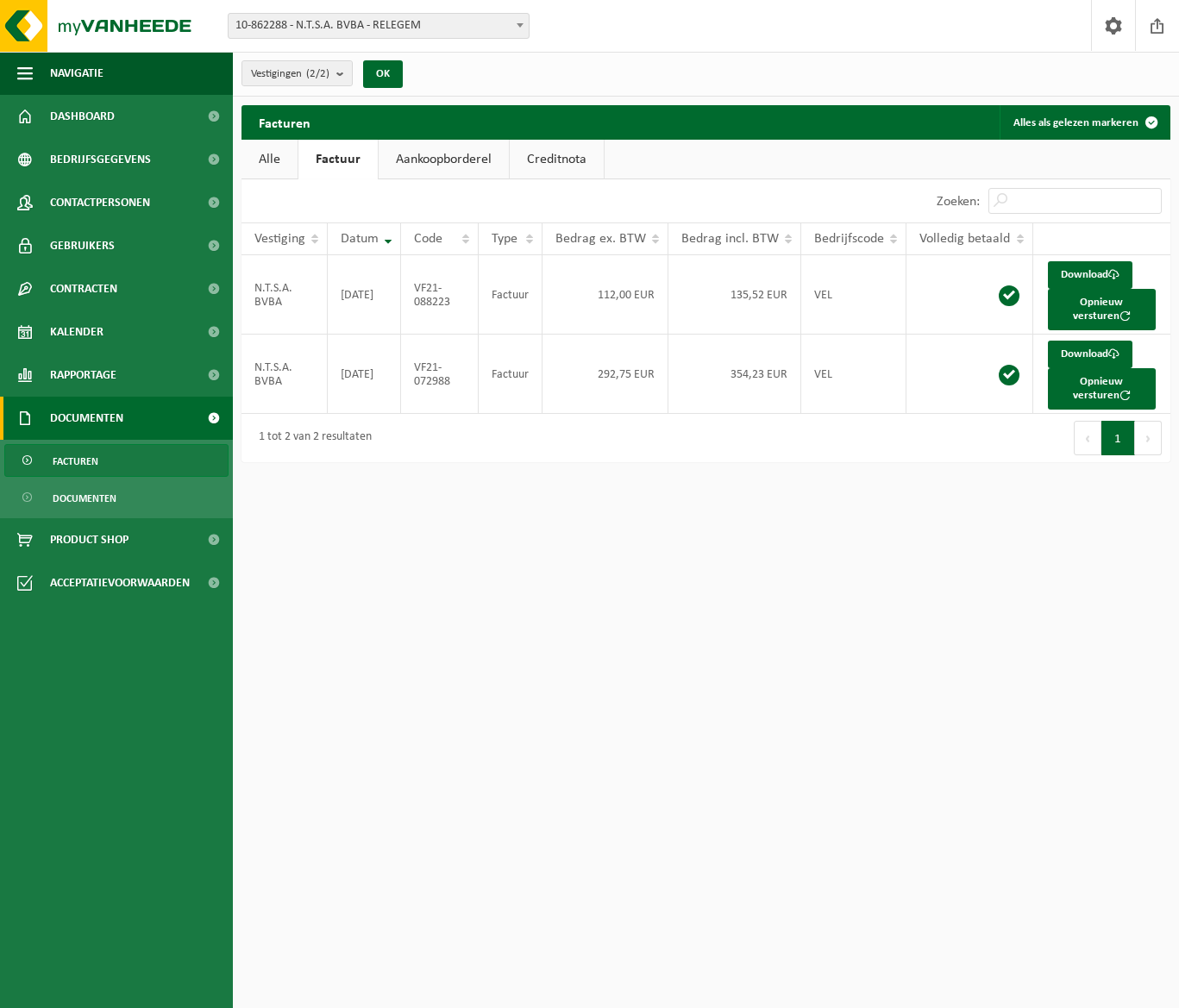
click at [266, 157] on link "Alle" at bounding box center [269, 160] width 56 height 40
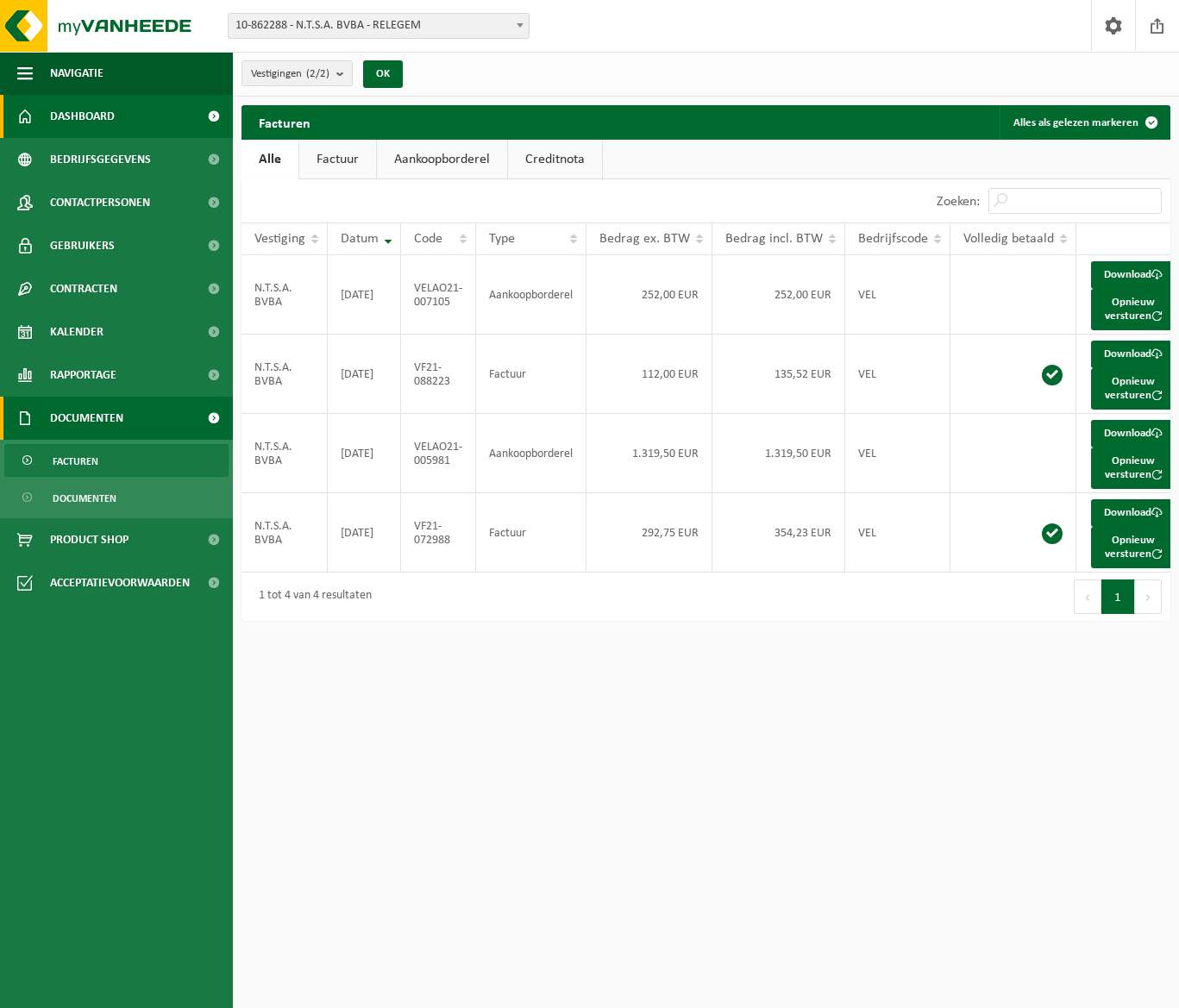
click at [101, 117] on span "Dashboard" at bounding box center [82, 117] width 65 height 43
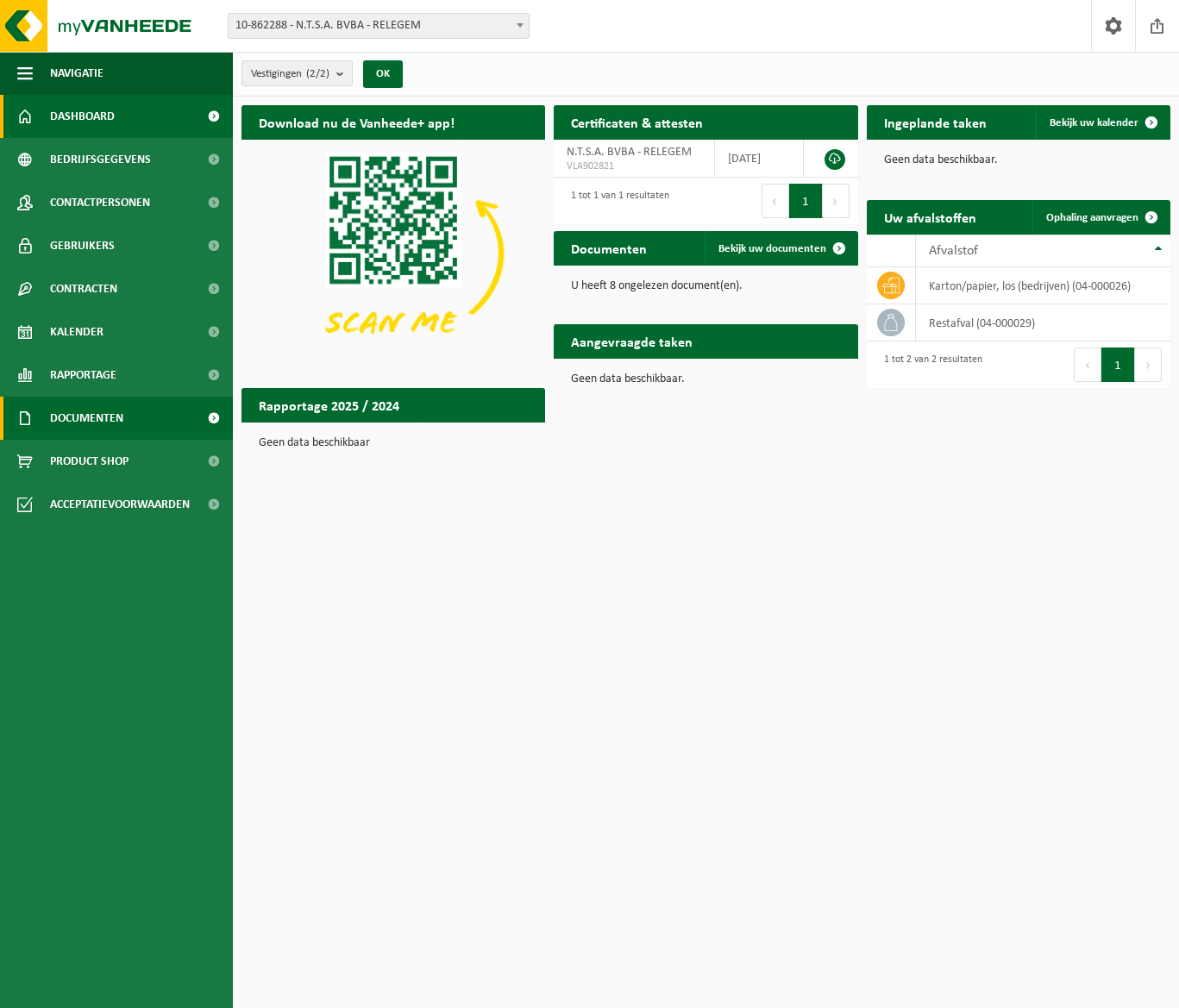
click at [67, 417] on span "Documenten" at bounding box center [87, 418] width 74 height 43
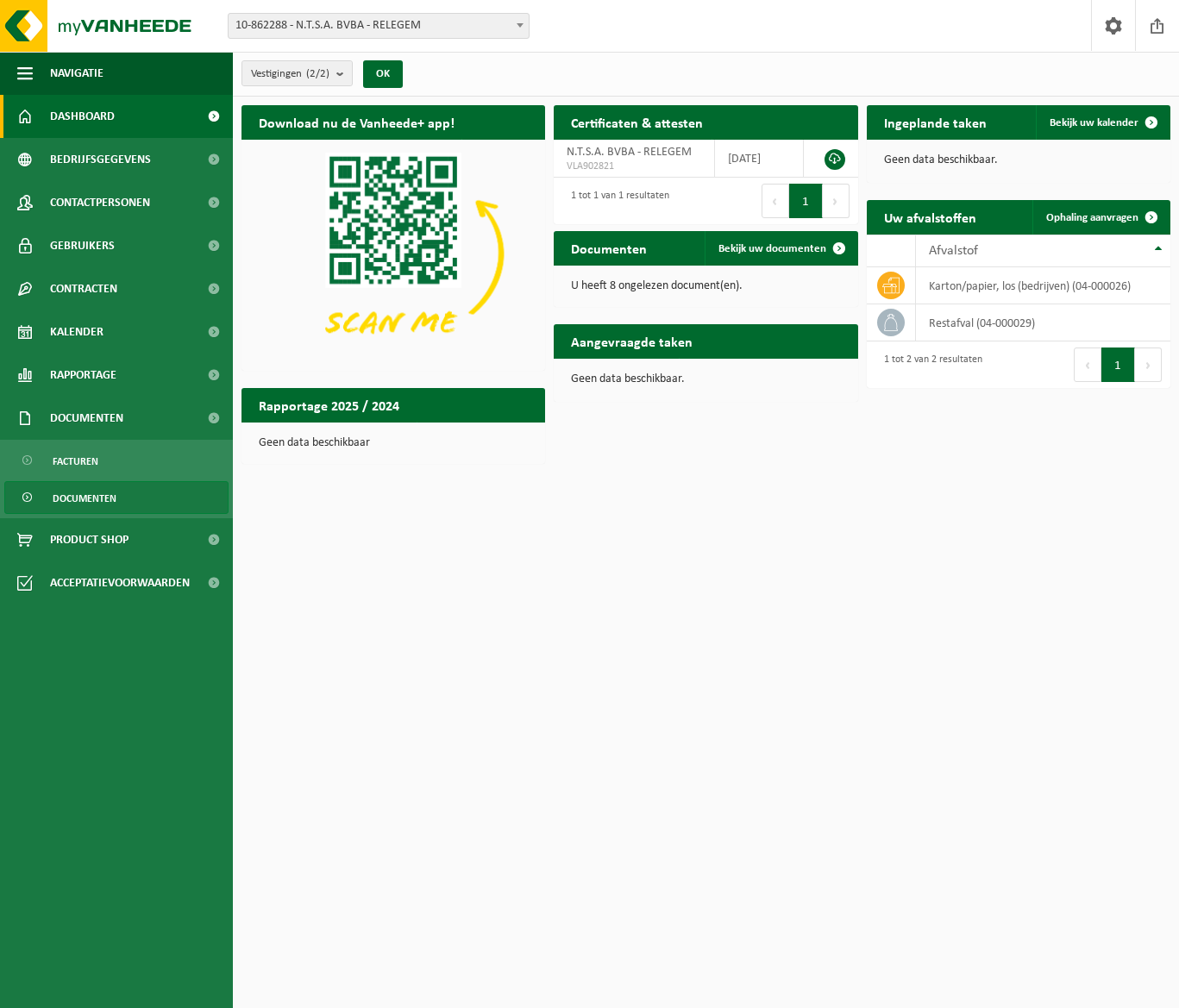
click at [85, 500] on span "Documenten" at bounding box center [85, 498] width 64 height 33
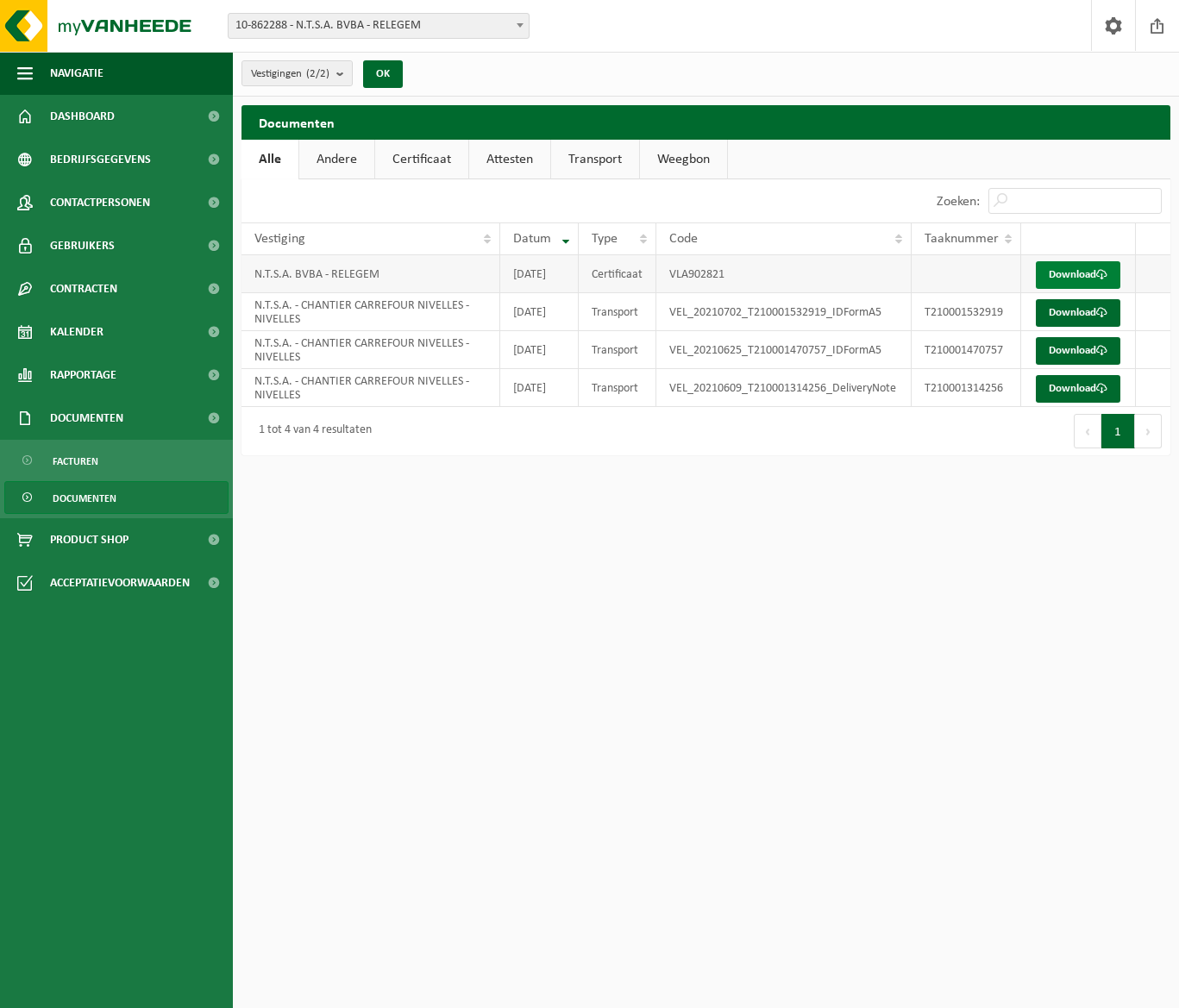
click at [1073, 273] on link "Download" at bounding box center [1079, 275] width 85 height 27
click at [25, 77] on span "button" at bounding box center [25, 74] width 15 height 43
